Goal: Navigation & Orientation: Find specific page/section

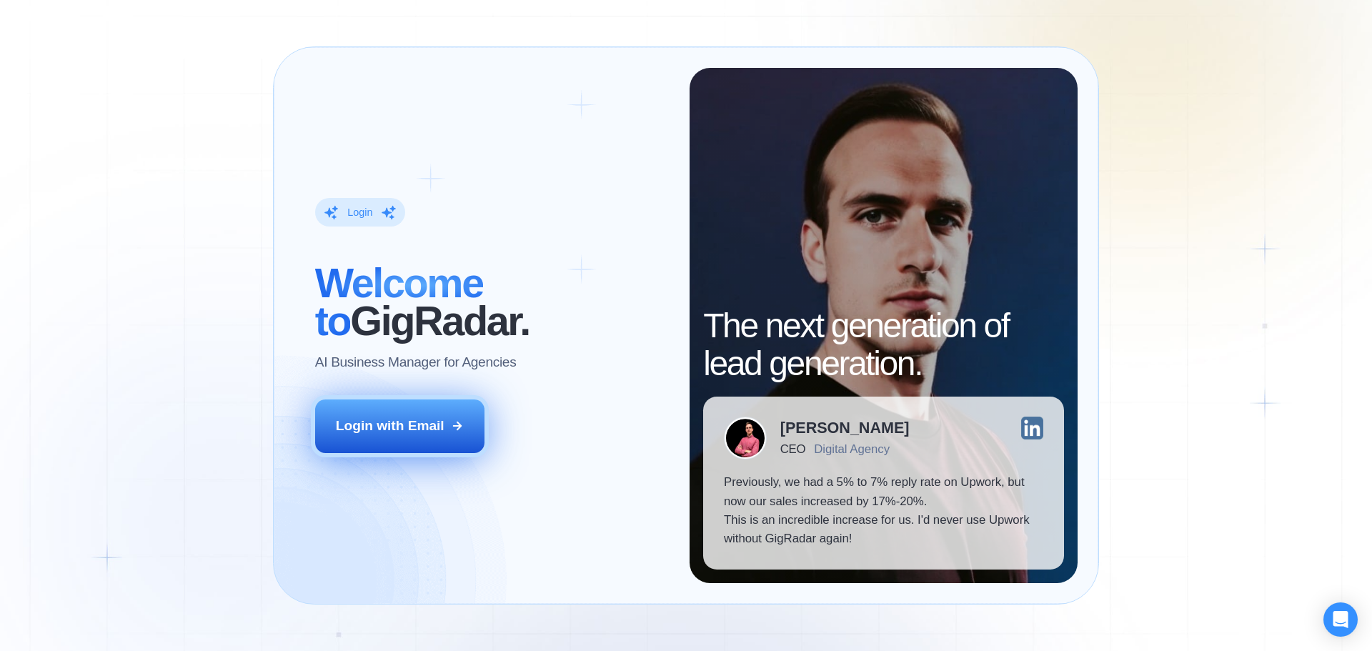
click at [430, 433] on div "Login with Email" at bounding box center [390, 425] width 109 height 19
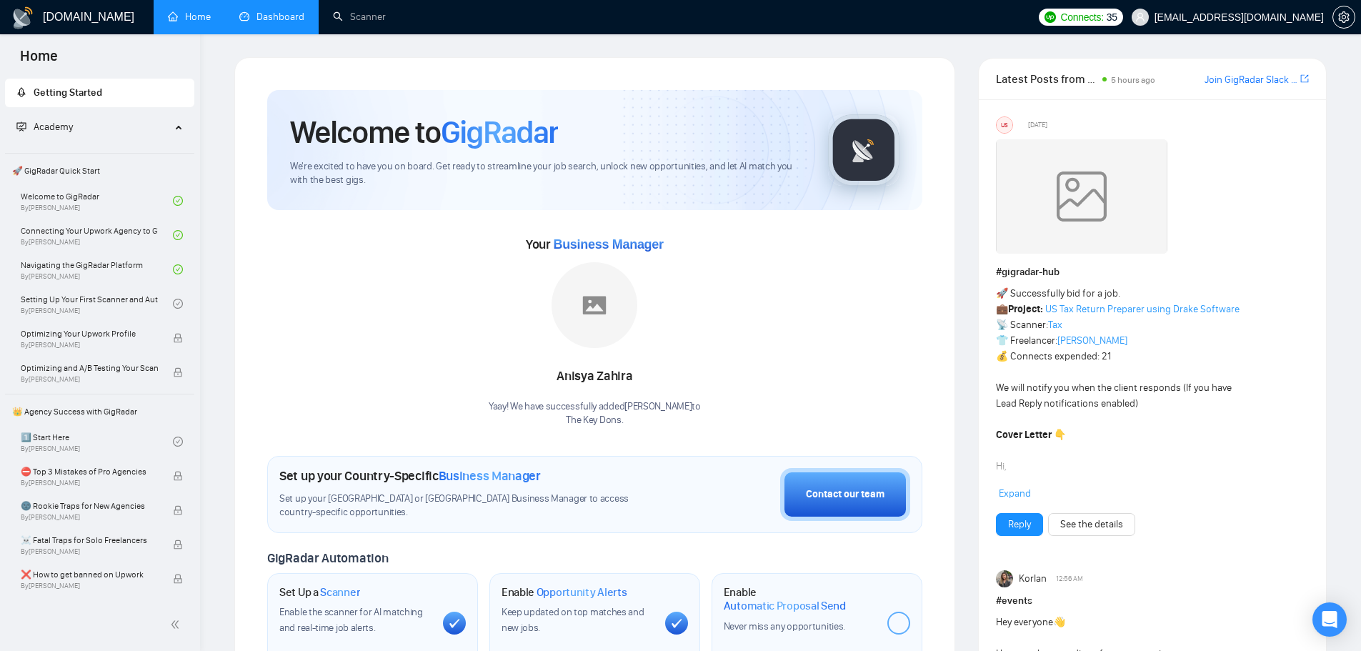
click at [289, 22] on link "Dashboard" at bounding box center [271, 17] width 65 height 12
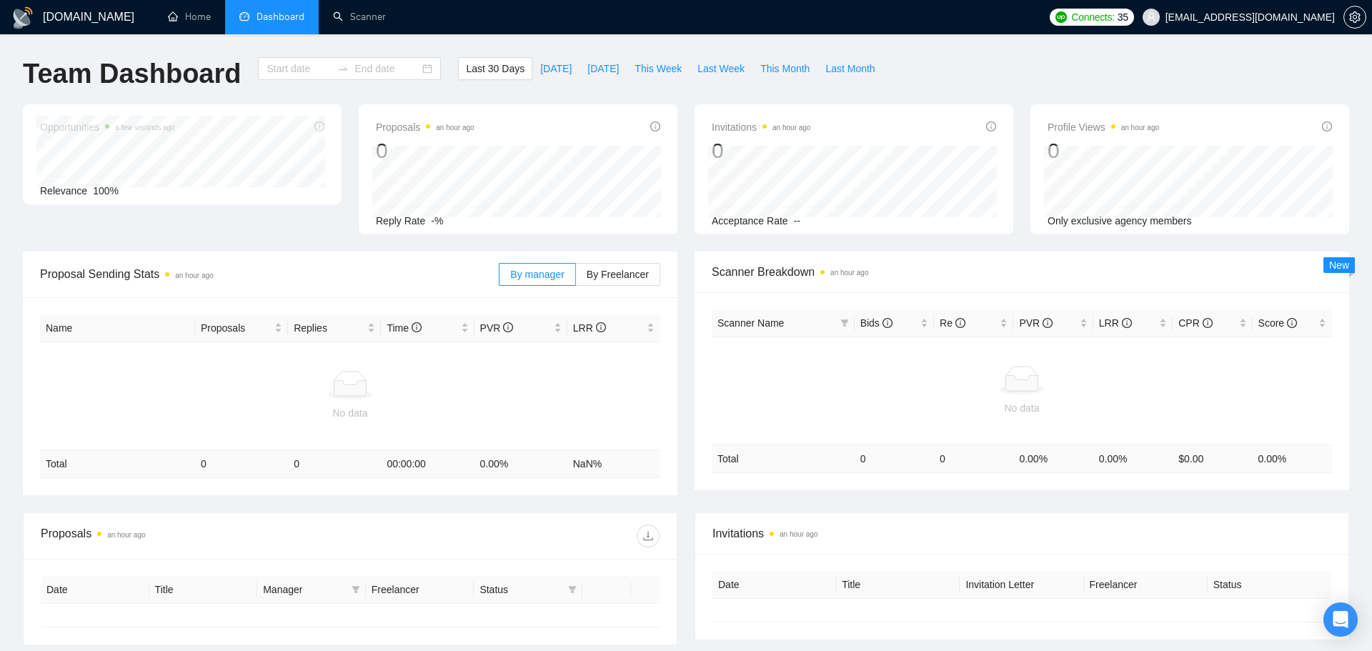
type input "[DATE]"
